Goal: Task Accomplishment & Management: Manage account settings

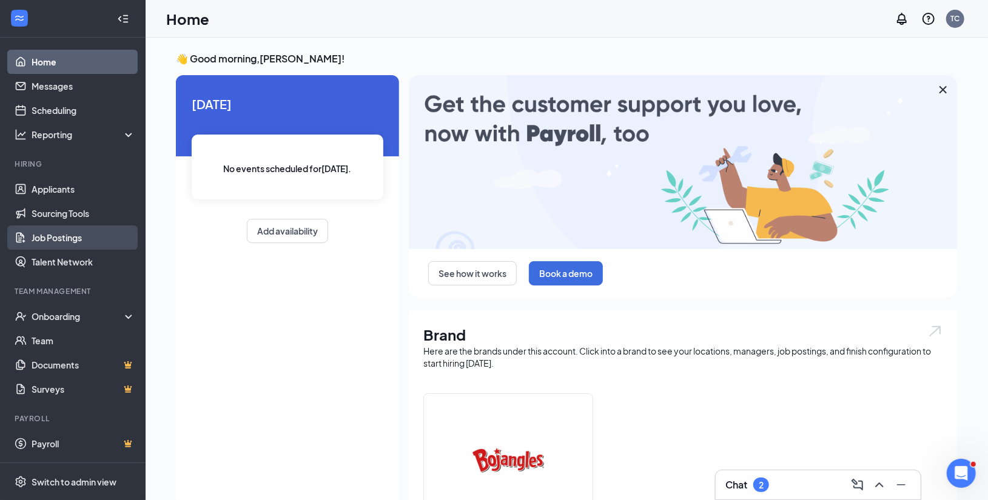
click at [99, 241] on link "Job Postings" at bounding box center [84, 238] width 104 height 24
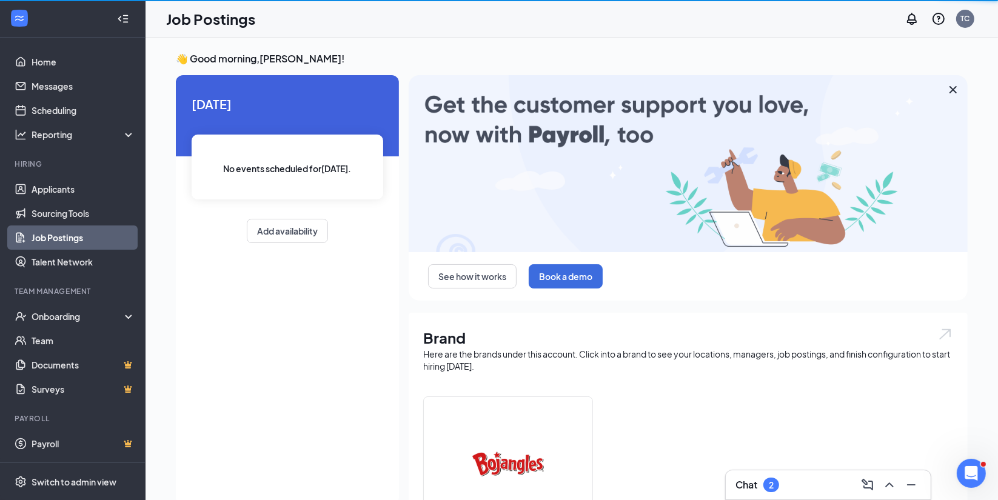
drag, startPoint x: 99, startPoint y: 241, endPoint x: 102, endPoint y: 281, distance: 40.1
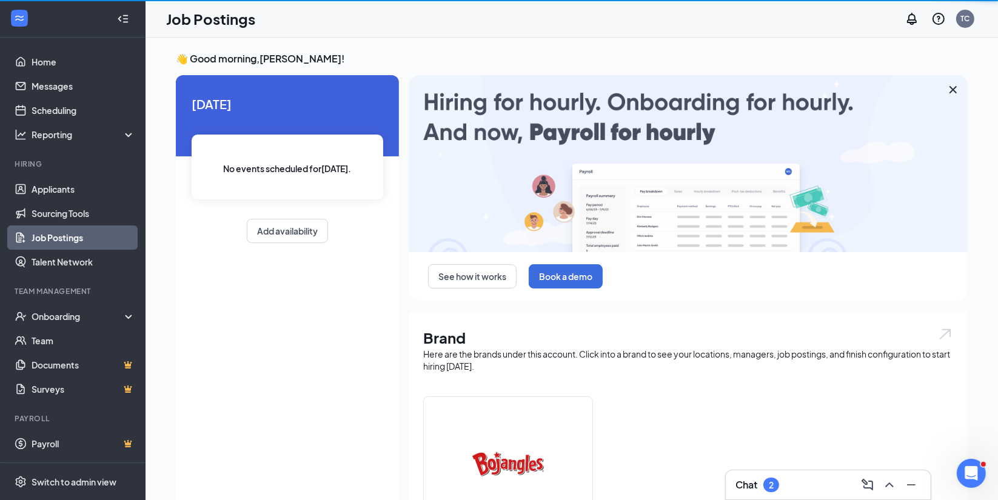
click at [102, 281] on ul "Home Messages Scheduling Reporting Hiring Applicants Sourcing Tools Job Posting…" at bounding box center [72, 250] width 145 height 425
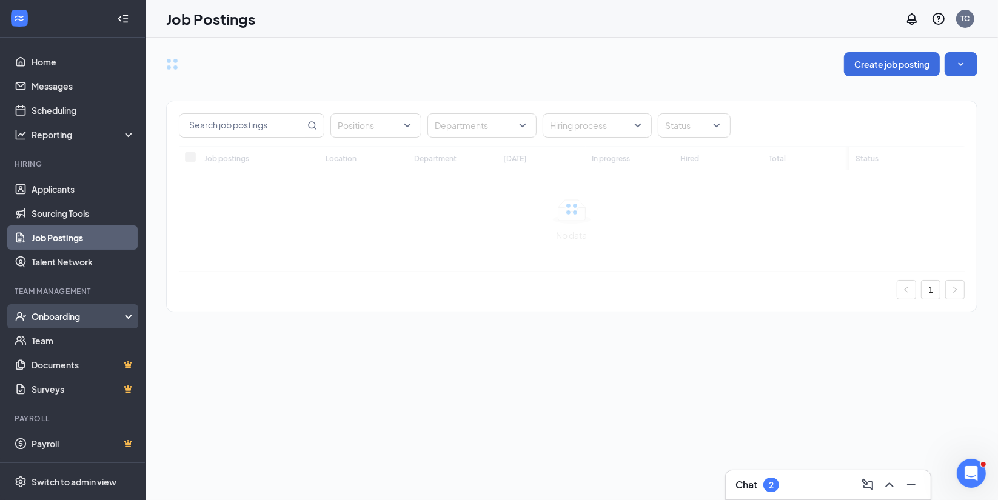
click at [105, 325] on div "Onboarding" at bounding box center [73, 316] width 146 height 24
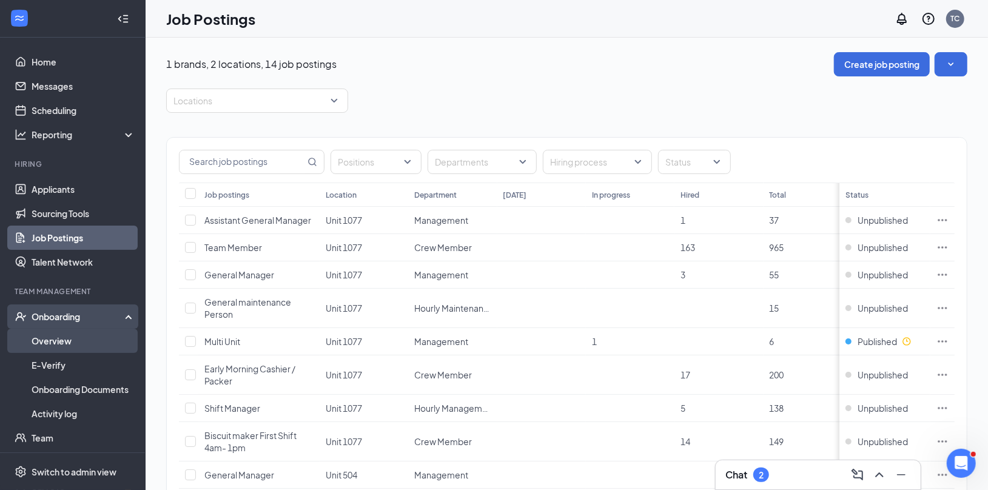
click at [91, 343] on link "Overview" at bounding box center [84, 341] width 104 height 24
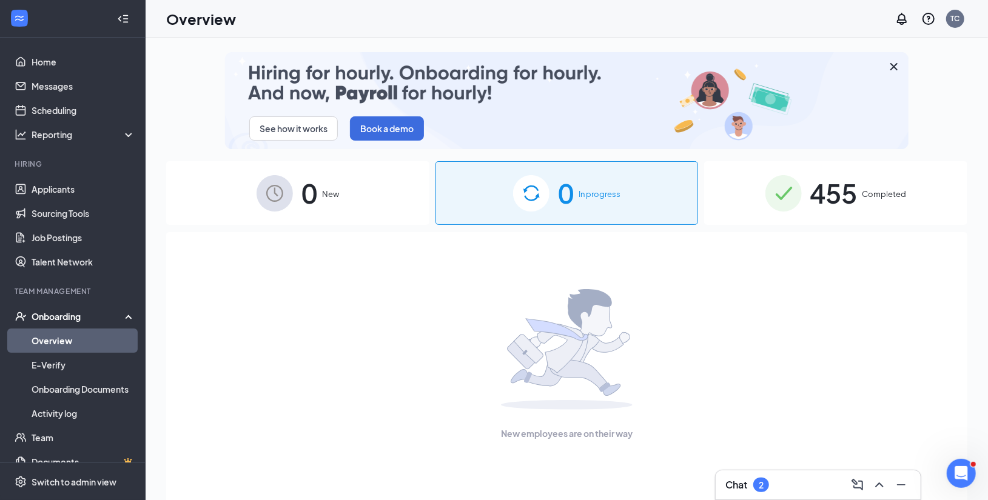
click at [849, 191] on span "455" at bounding box center [833, 193] width 47 height 42
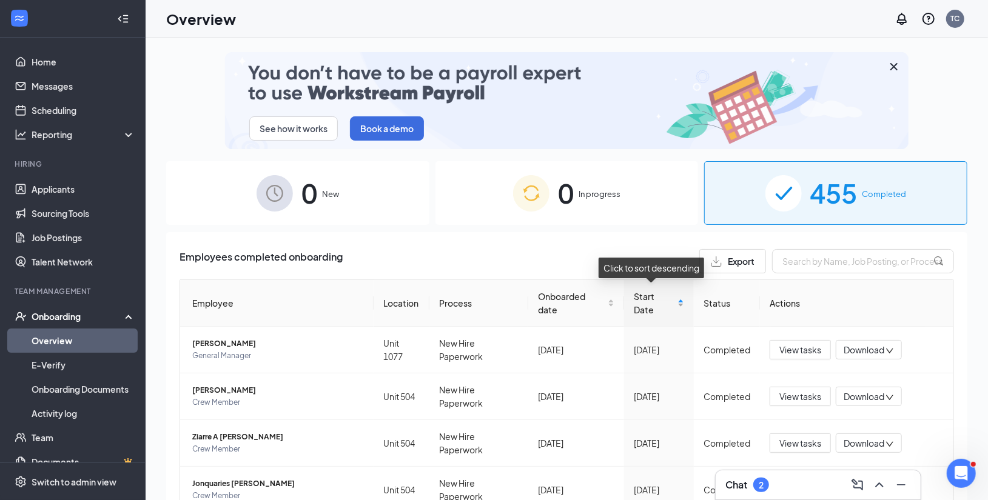
click at [674, 307] on div "Start Date" at bounding box center [659, 303] width 50 height 27
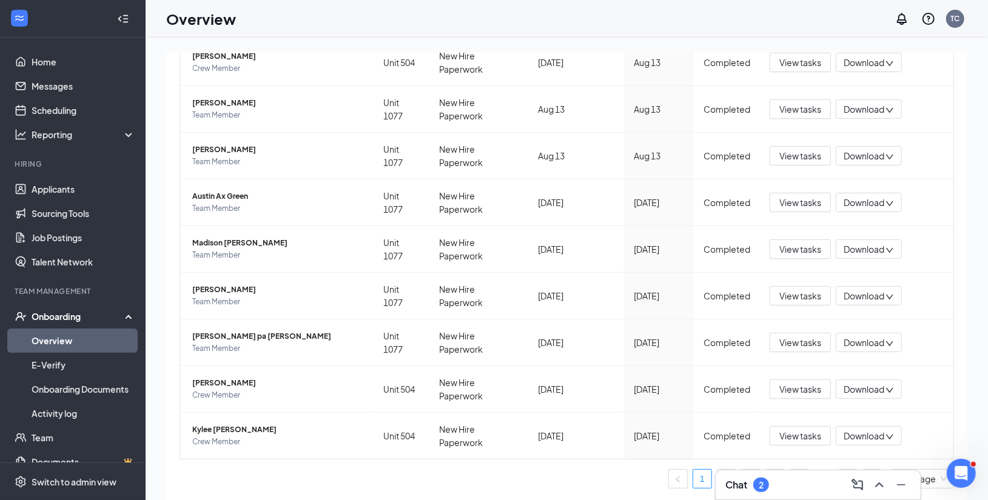
scroll to position [54, 0]
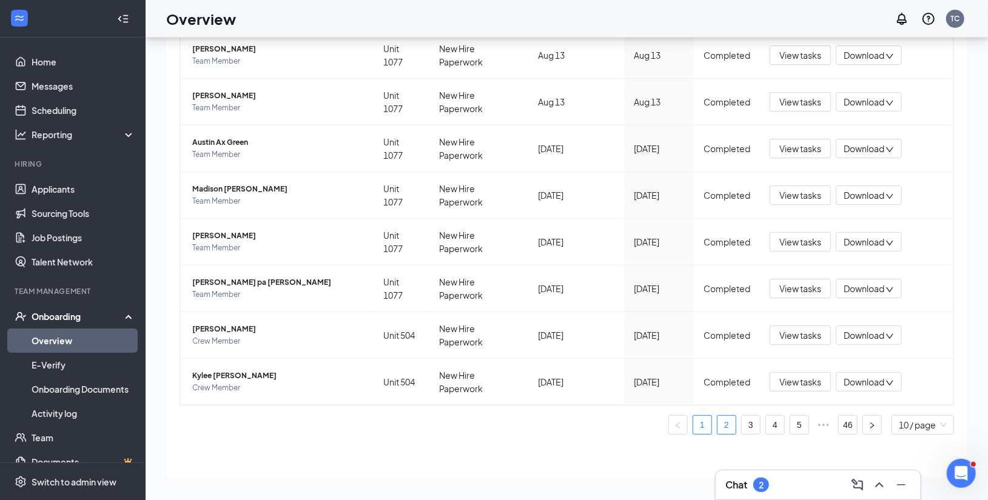
click at [718, 429] on link "2" at bounding box center [726, 425] width 18 height 18
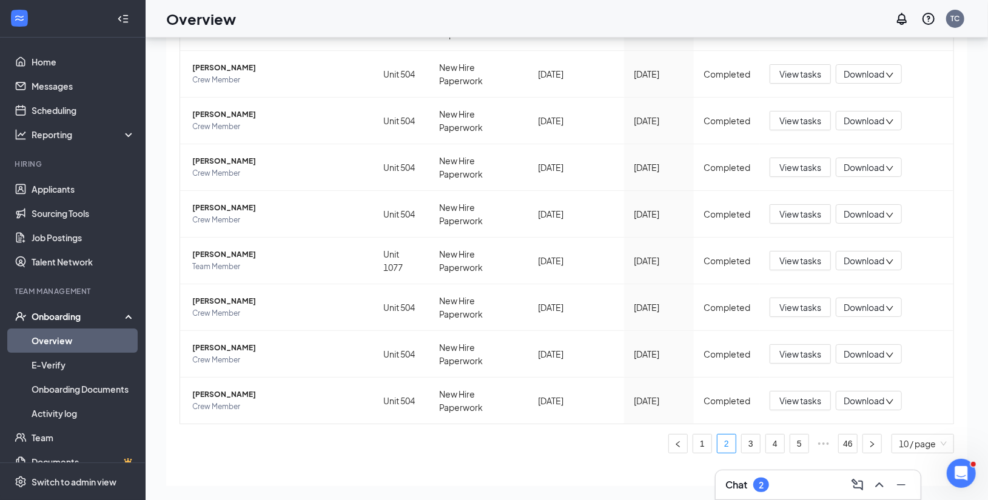
scroll to position [334, 0]
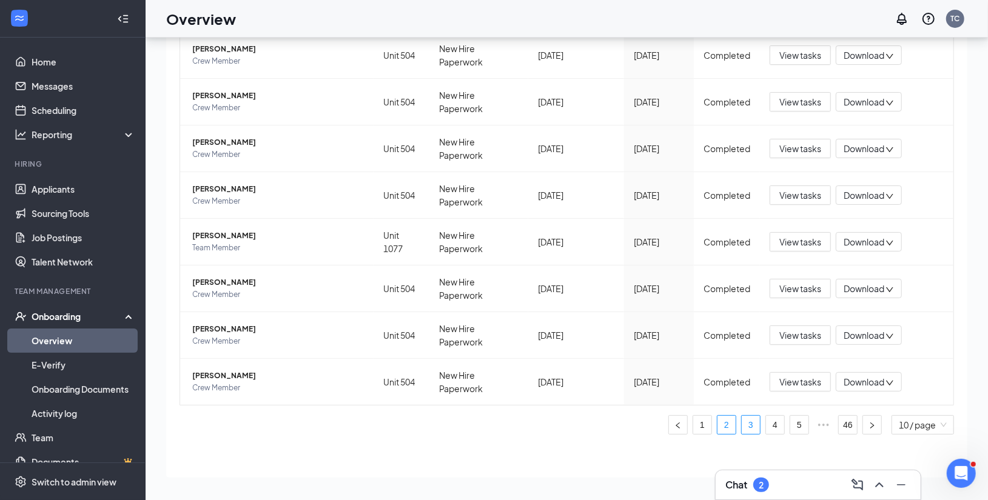
click at [742, 426] on link "3" at bounding box center [751, 425] width 18 height 18
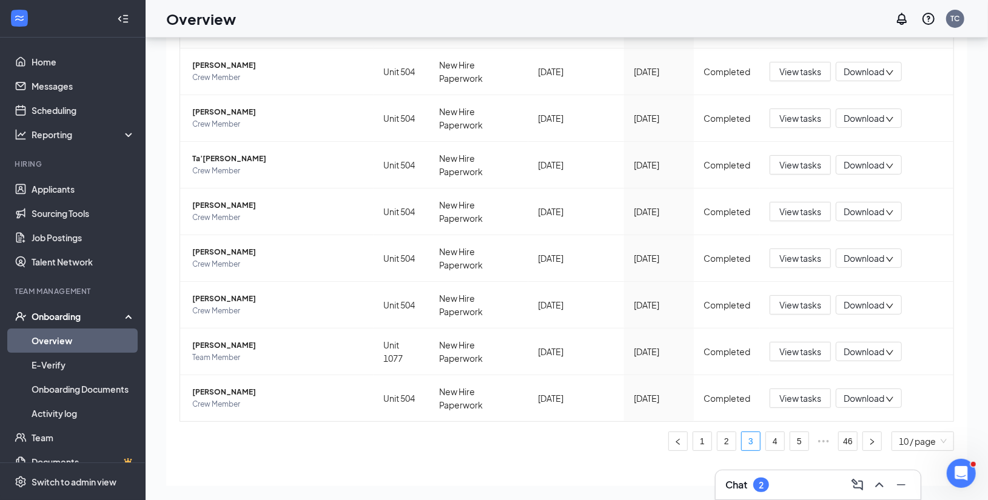
scroll to position [334, 0]
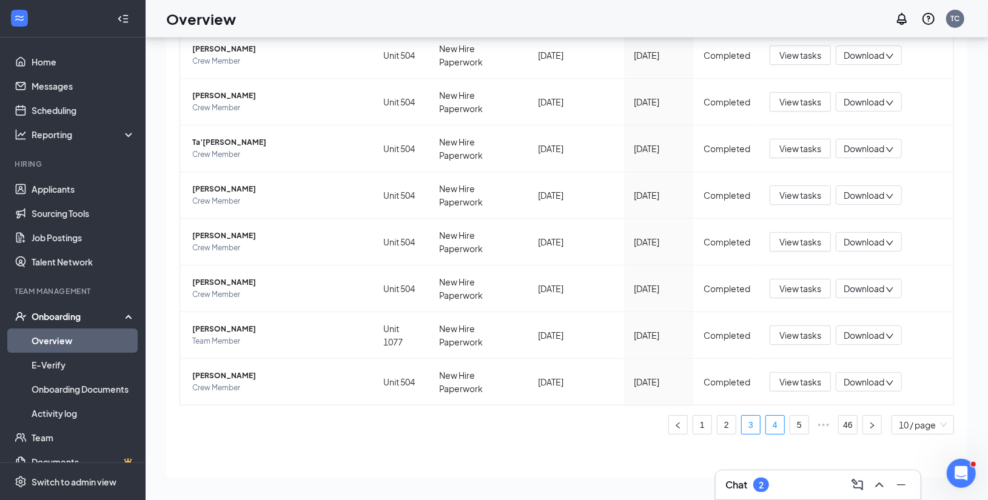
click at [766, 425] on link "4" at bounding box center [775, 425] width 18 height 18
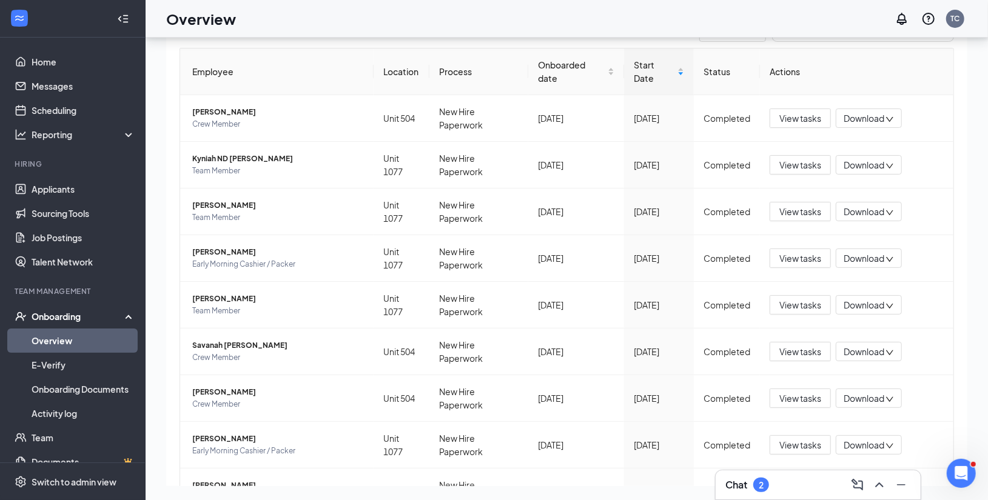
scroll to position [334, 0]
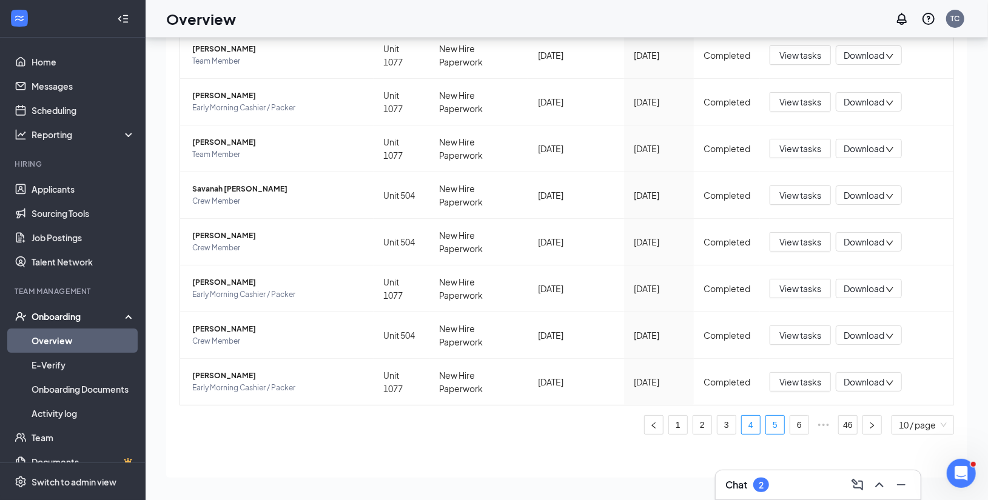
click at [768, 420] on link "5" at bounding box center [775, 425] width 18 height 18
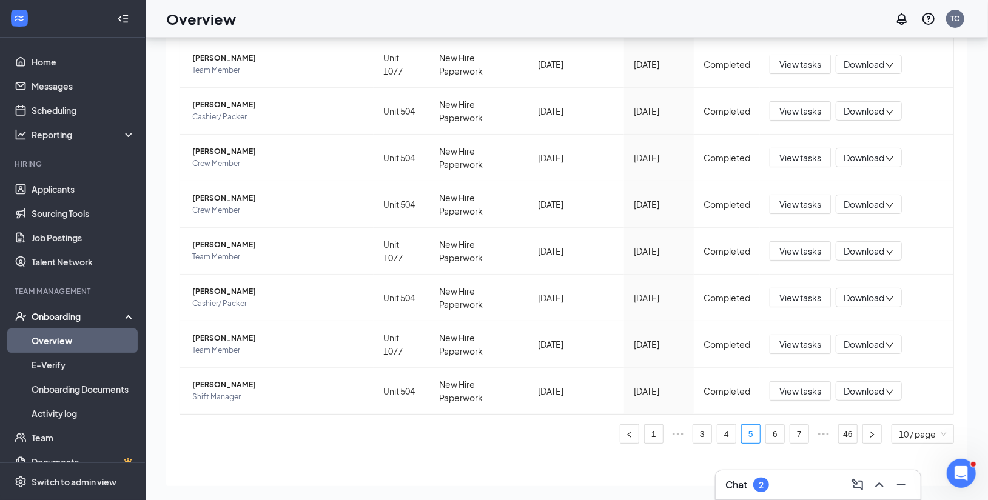
scroll to position [334, 0]
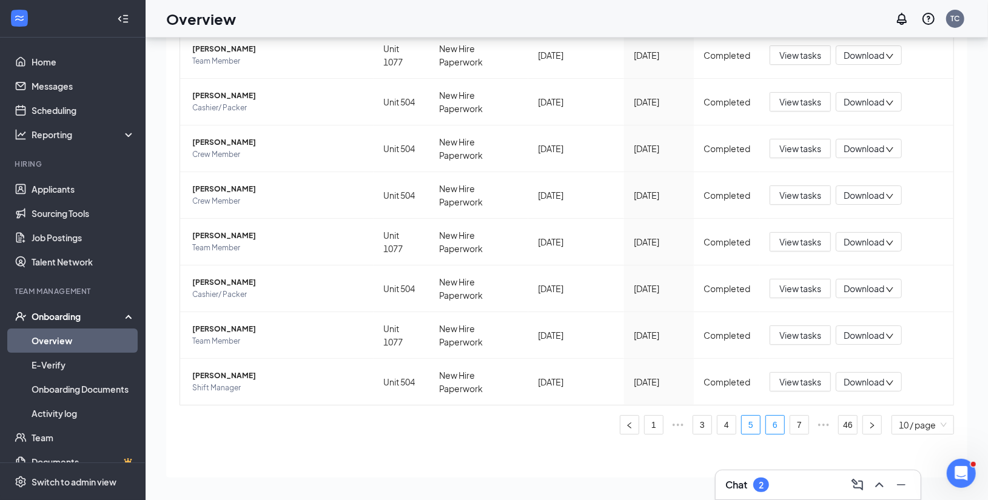
click at [766, 423] on link "6" at bounding box center [775, 425] width 18 height 18
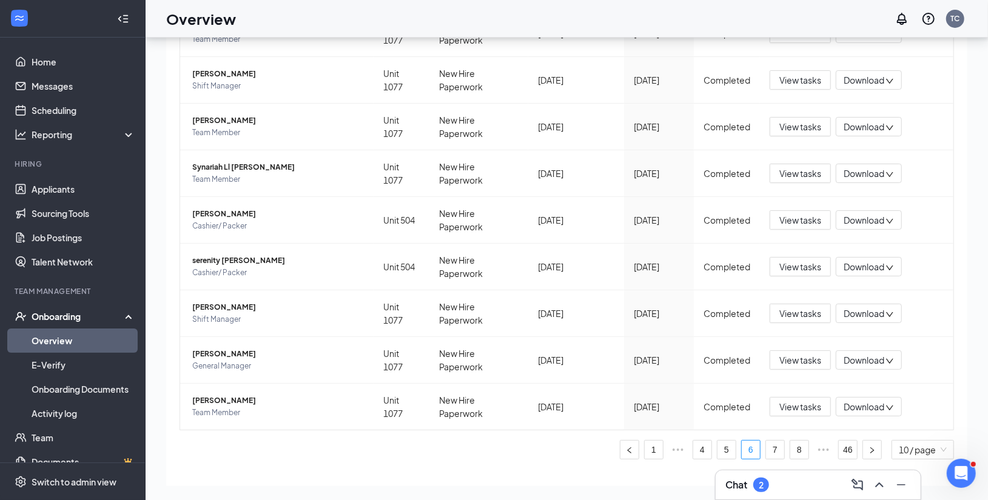
scroll to position [334, 0]
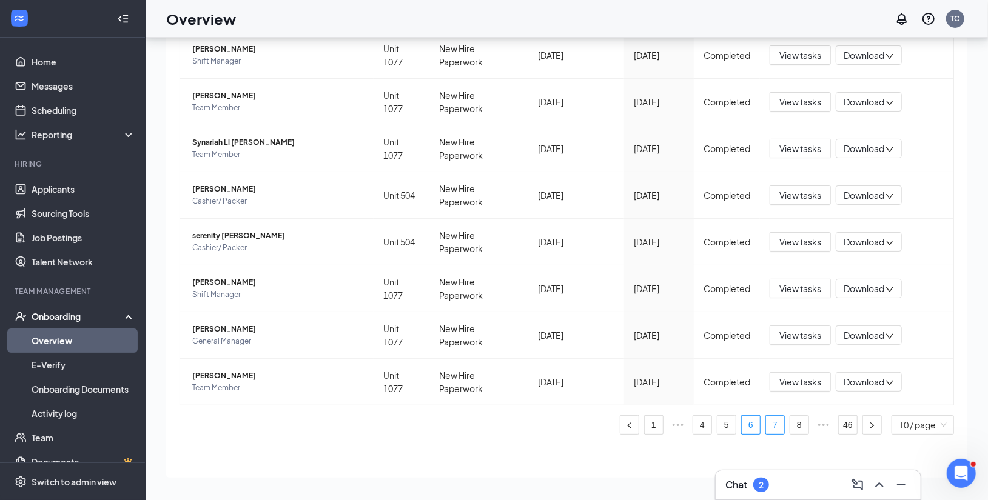
click at [766, 424] on link "7" at bounding box center [775, 425] width 18 height 18
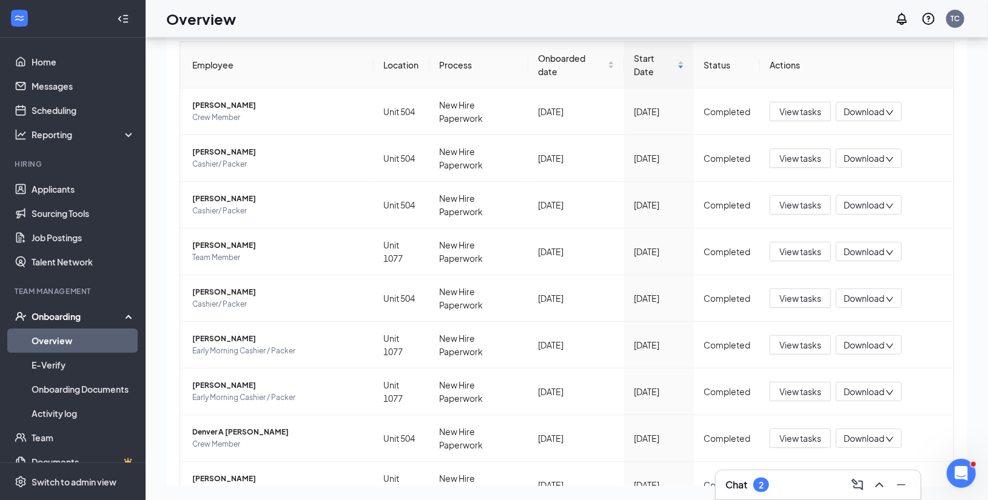
scroll to position [334, 0]
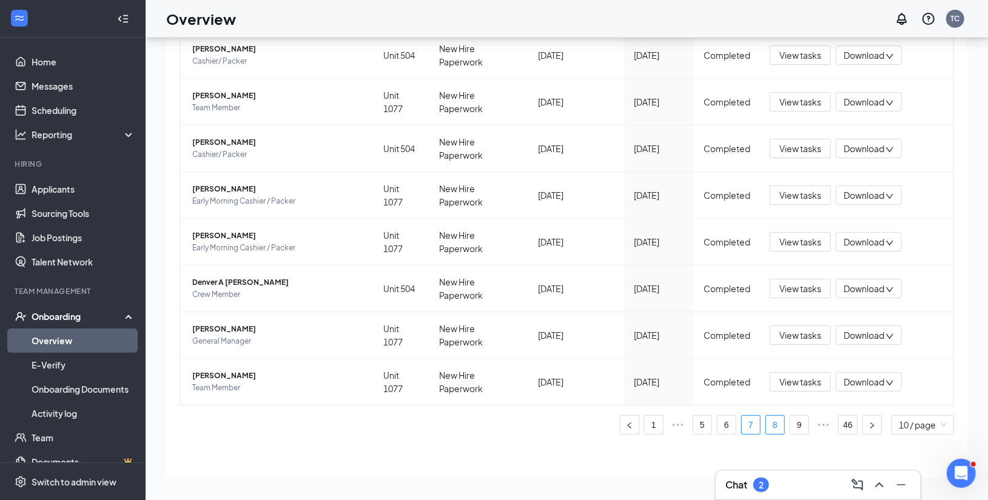
click at [766, 424] on link "8" at bounding box center [775, 425] width 18 height 18
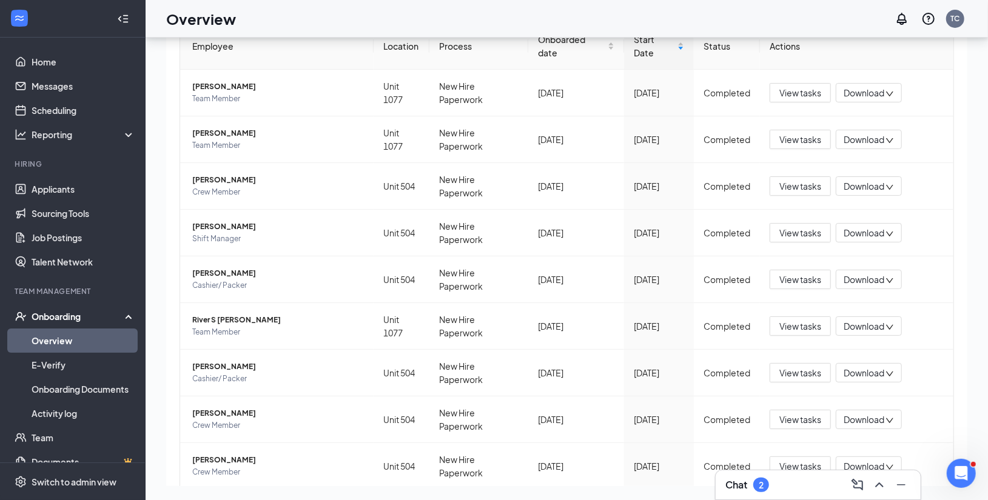
scroll to position [334, 0]
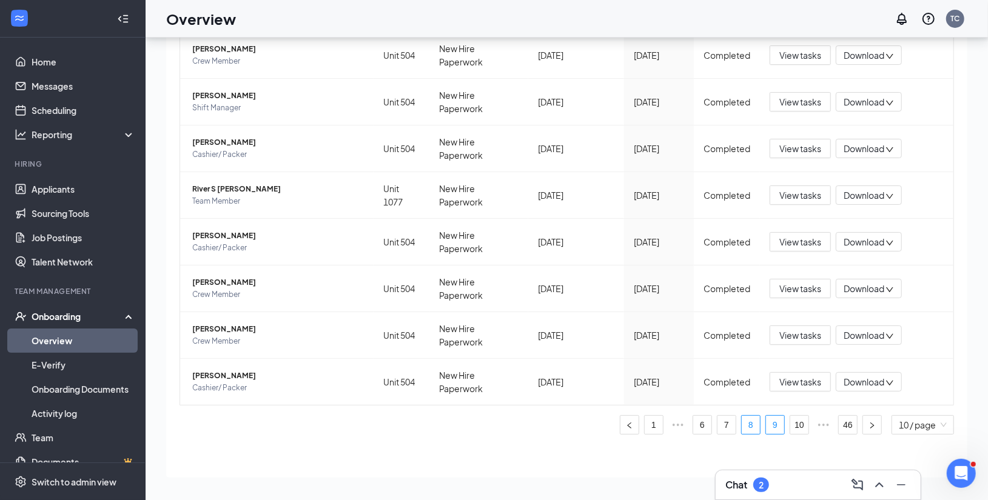
click at [766, 429] on link "9" at bounding box center [775, 425] width 18 height 18
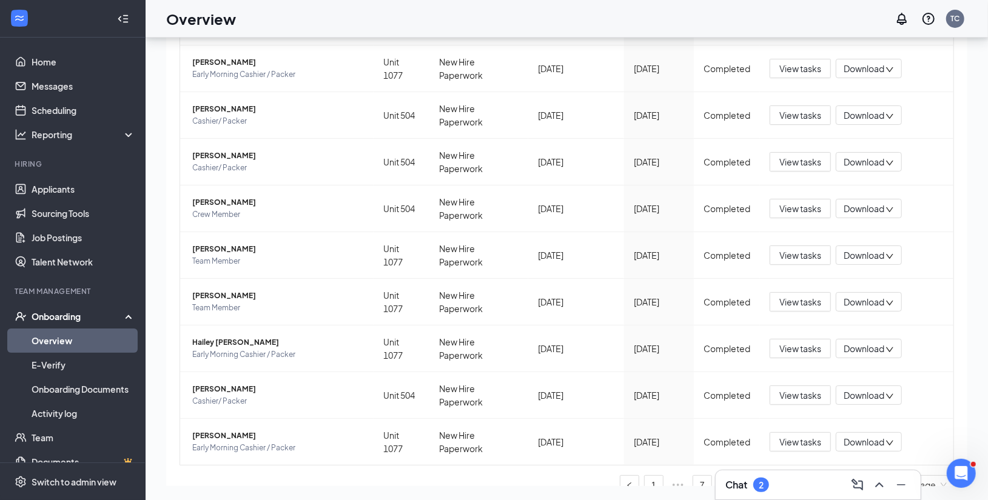
scroll to position [334, 0]
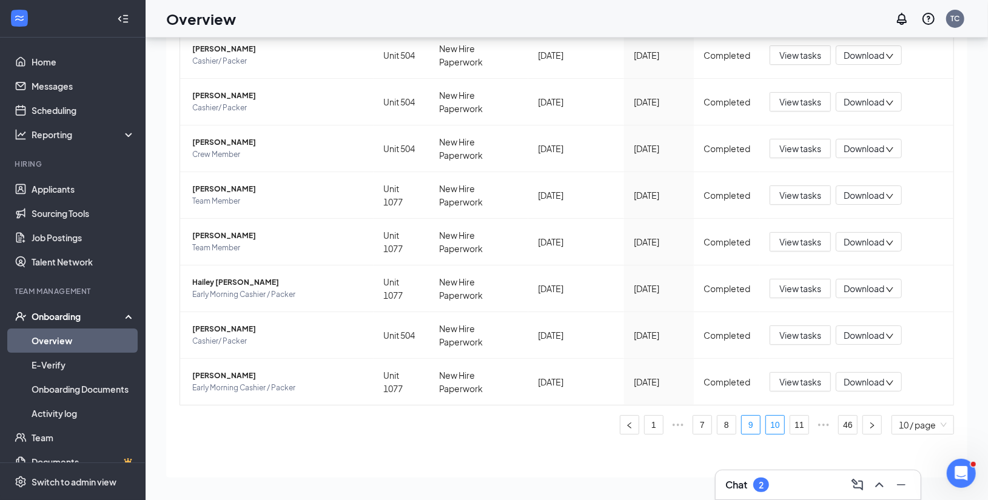
click at [766, 427] on link "10" at bounding box center [775, 425] width 18 height 18
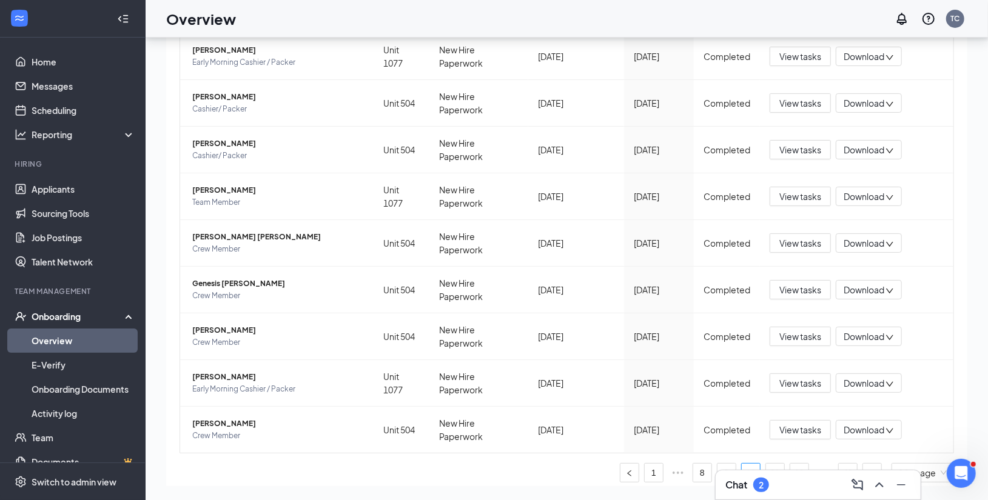
scroll to position [334, 0]
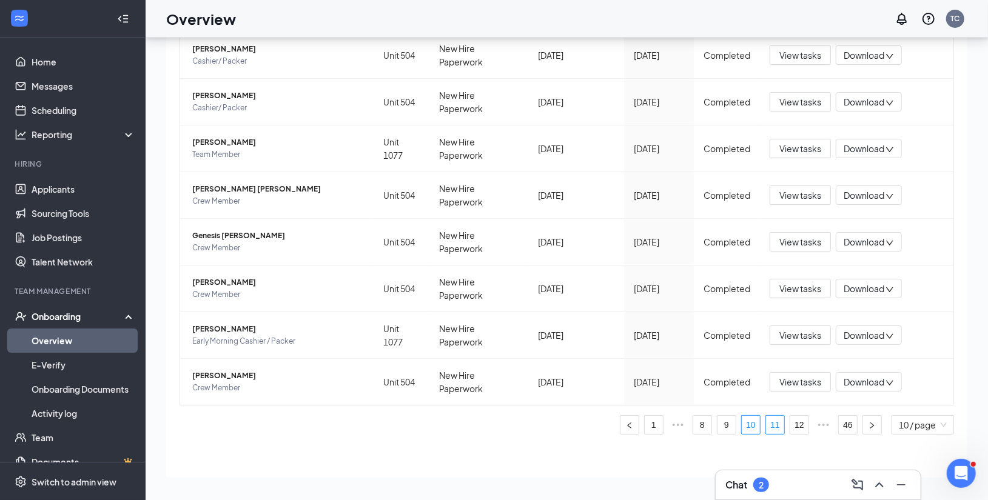
click at [766, 424] on link "11" at bounding box center [775, 425] width 18 height 18
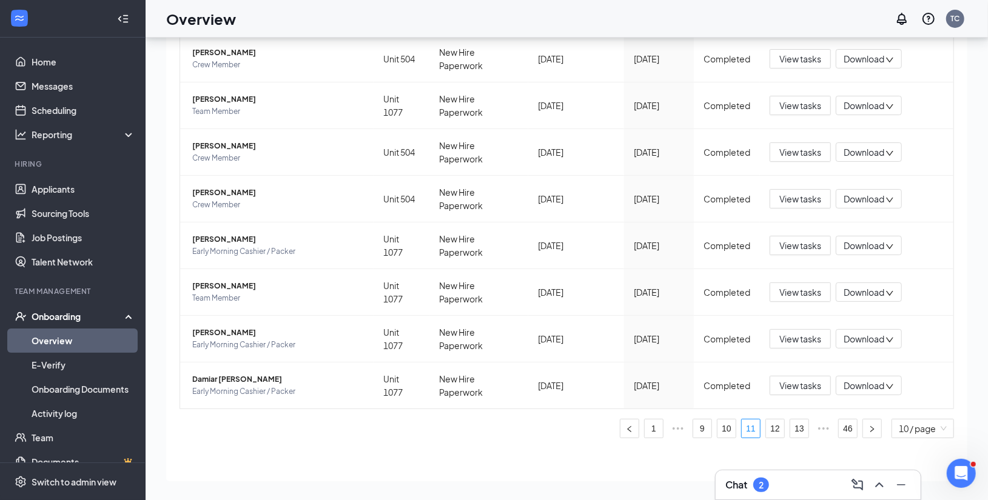
scroll to position [334, 0]
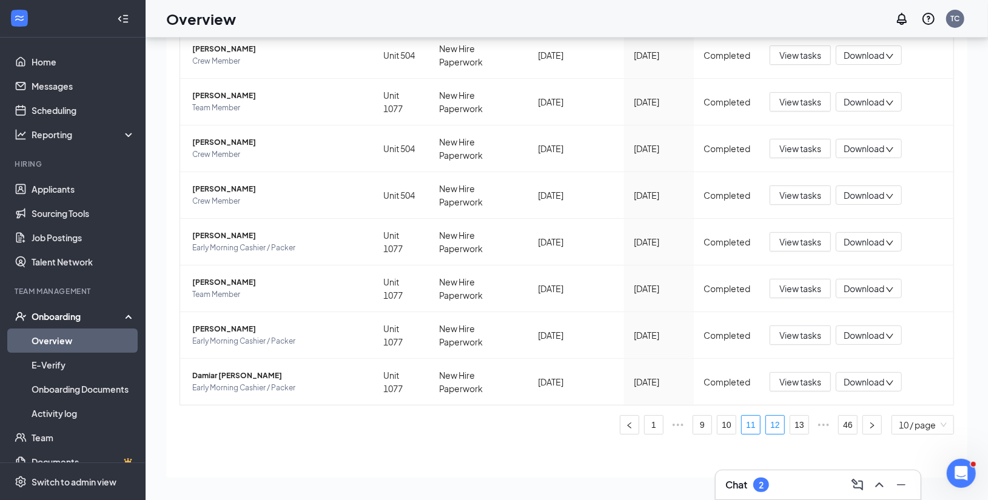
click at [766, 426] on link "12" at bounding box center [775, 425] width 18 height 18
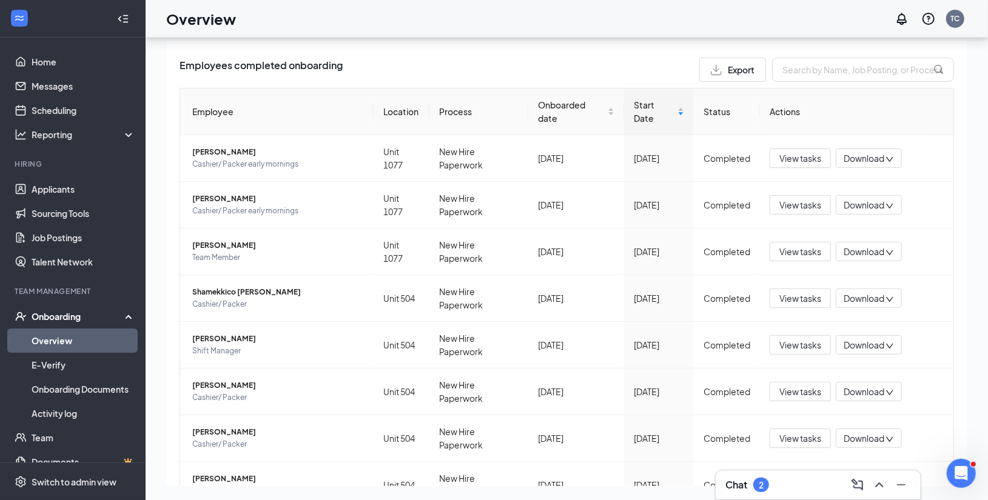
scroll to position [130, 0]
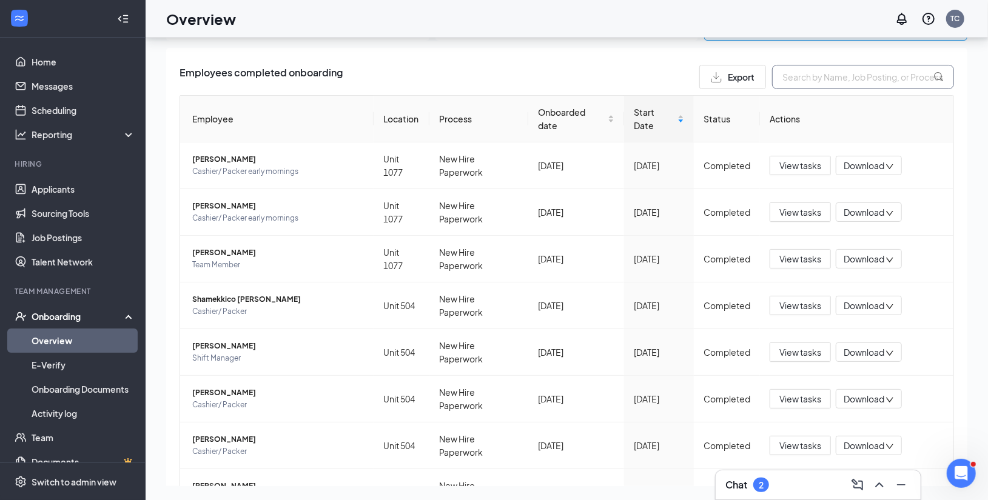
click at [787, 73] on input "text" at bounding box center [863, 77] width 182 height 24
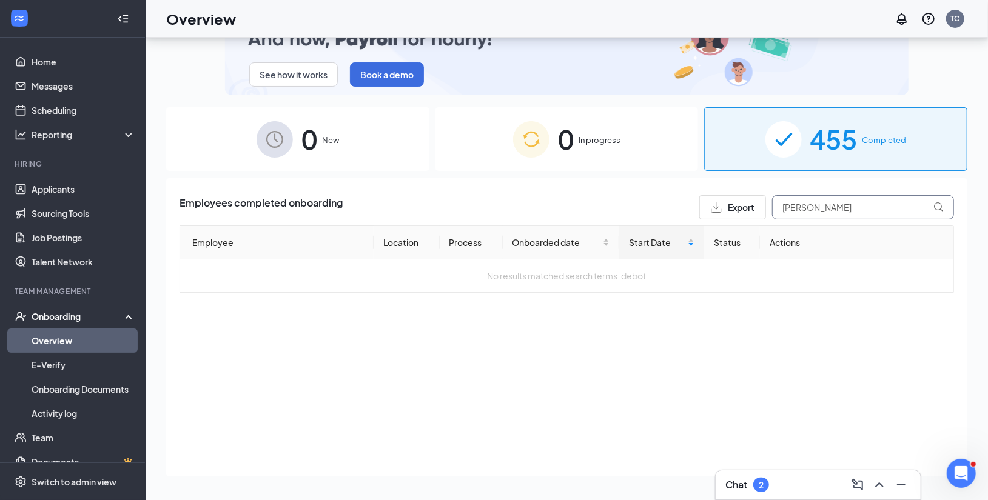
type input "[PERSON_NAME]"
